Goal: Transaction & Acquisition: Purchase product/service

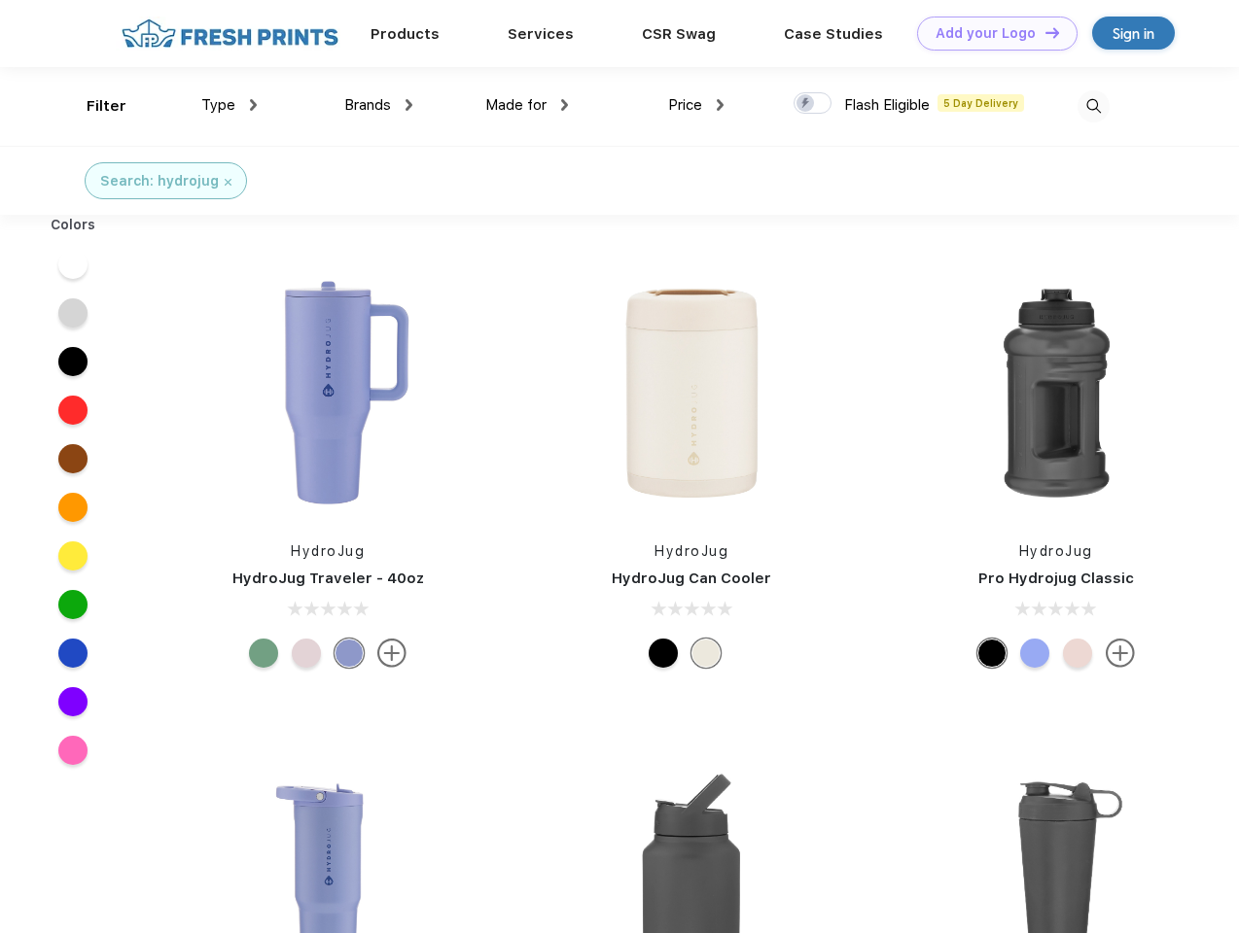
click at [990, 33] on link "Add your Logo Design Tool" at bounding box center [997, 34] width 160 height 34
click at [0, 0] on div "Design Tool" at bounding box center [0, 0] width 0 height 0
click at [1043, 32] on link "Add your Logo Design Tool" at bounding box center [997, 34] width 160 height 34
click at [93, 106] on div "Filter" at bounding box center [107, 106] width 40 height 22
click at [229, 105] on span "Type" at bounding box center [218, 104] width 34 height 17
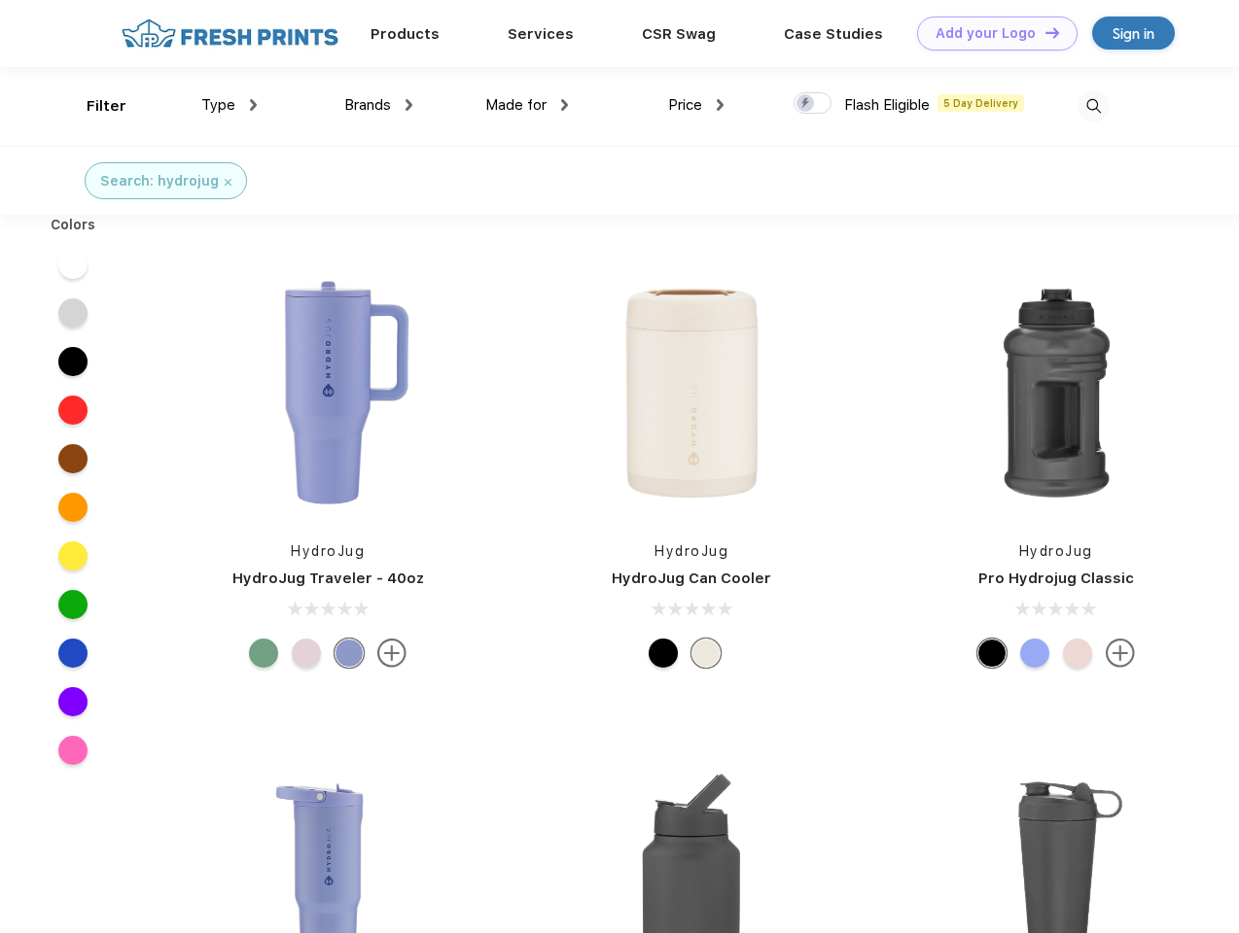
click at [378, 105] on span "Brands" at bounding box center [367, 104] width 47 height 17
click at [527, 105] on span "Made for" at bounding box center [515, 104] width 61 height 17
click at [696, 105] on span "Price" at bounding box center [685, 104] width 34 height 17
click at [813, 104] on div at bounding box center [812, 102] width 38 height 21
click at [806, 104] on input "checkbox" at bounding box center [799, 97] width 13 height 13
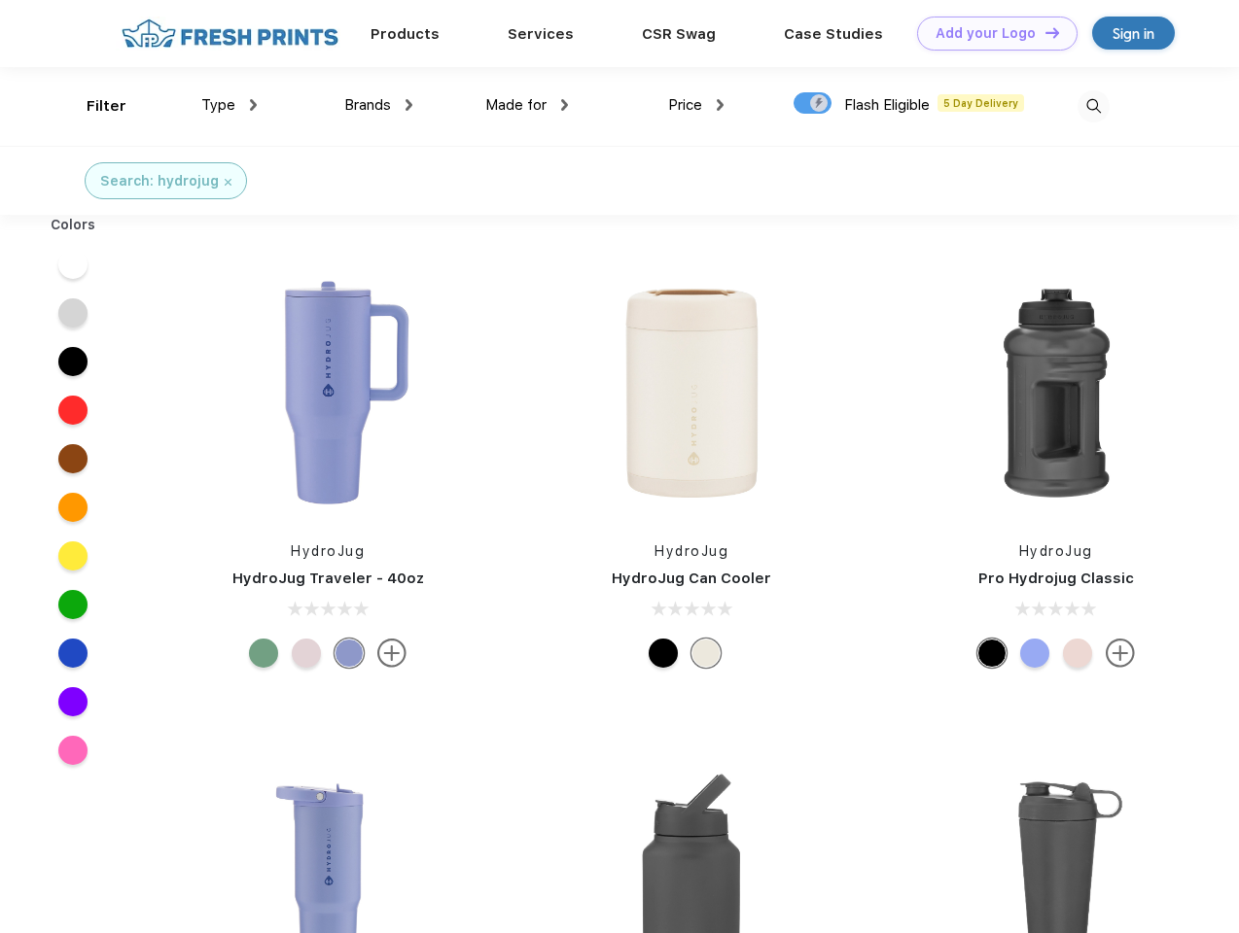
click at [1093, 106] on img at bounding box center [1093, 106] width 32 height 32
